Goal: Share content: Share content

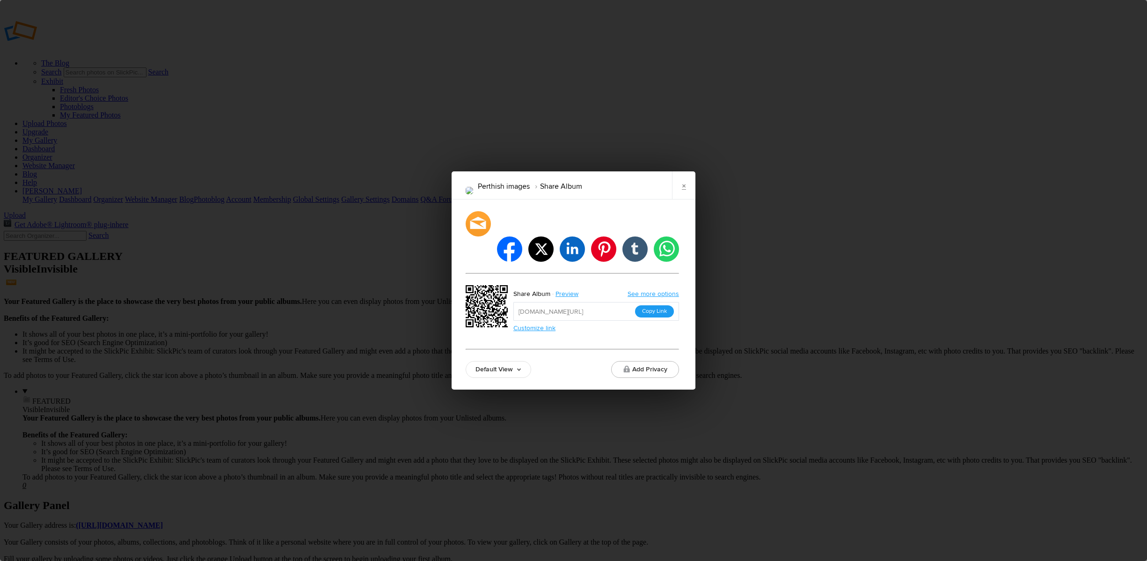
click at [660, 305] on button "Copy Link" at bounding box center [654, 311] width 39 height 12
click at [685, 199] on link "×" at bounding box center [683, 185] width 23 height 28
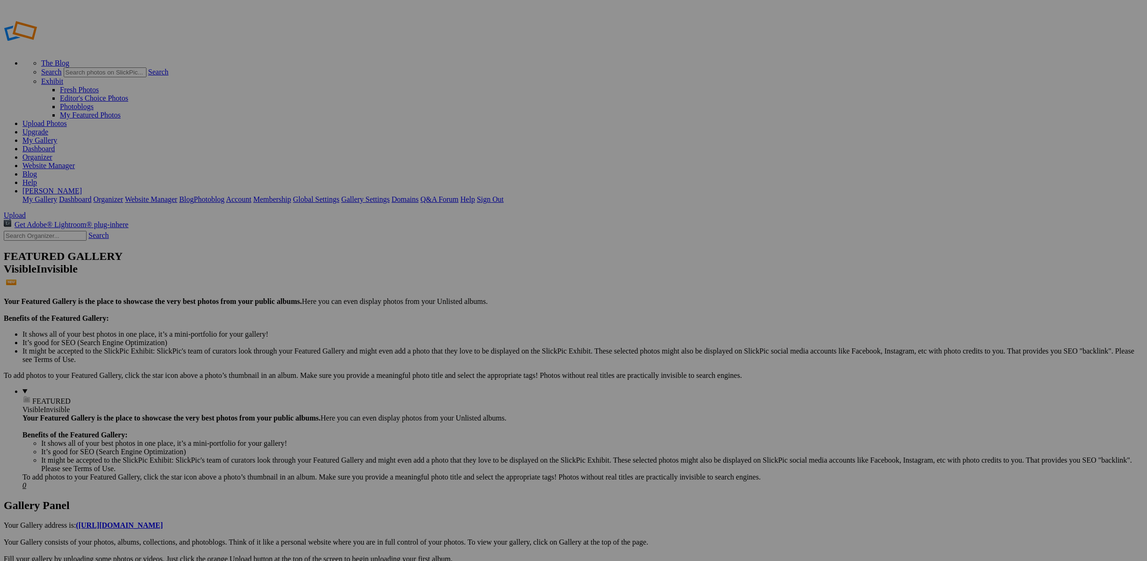
click at [57, 136] on link "My Gallery" at bounding box center [39, 140] width 35 height 8
